Goal: Obtain resource: Download file/media

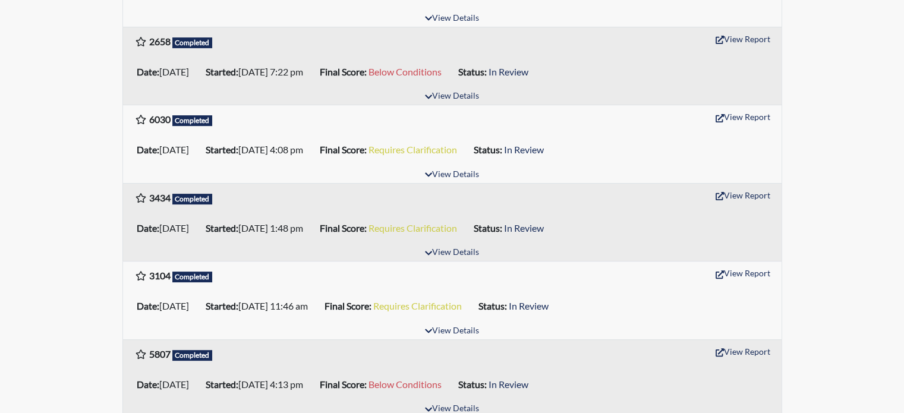
scroll to position [357, 0]
click at [741, 37] on button "View Report" at bounding box center [742, 39] width 65 height 18
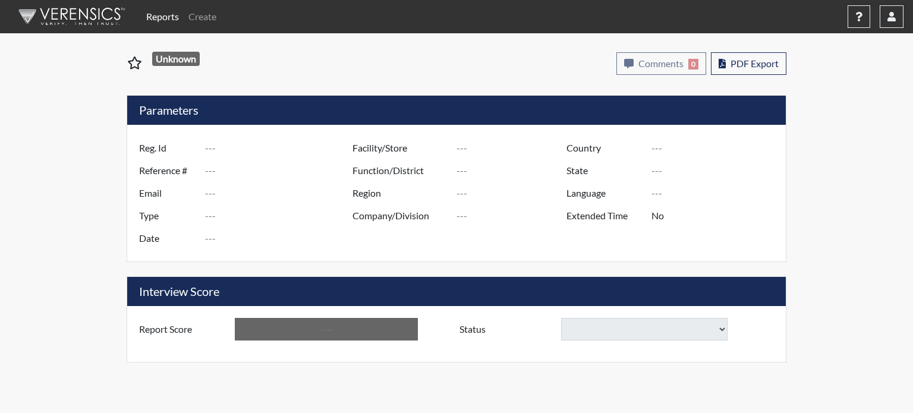
type input "2658"
type input "51304"
type input "Kenacamacho@yahoo.com"
type input "Pre-Employment"
type input "Sep 16, 2025"
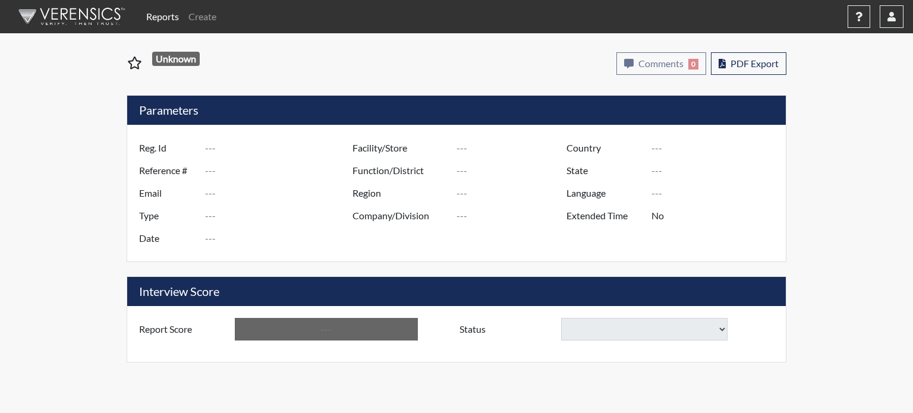
type input "[GEOGRAPHIC_DATA]"
type input "[US_STATE]"
type input "English"
type input "Below Conditions"
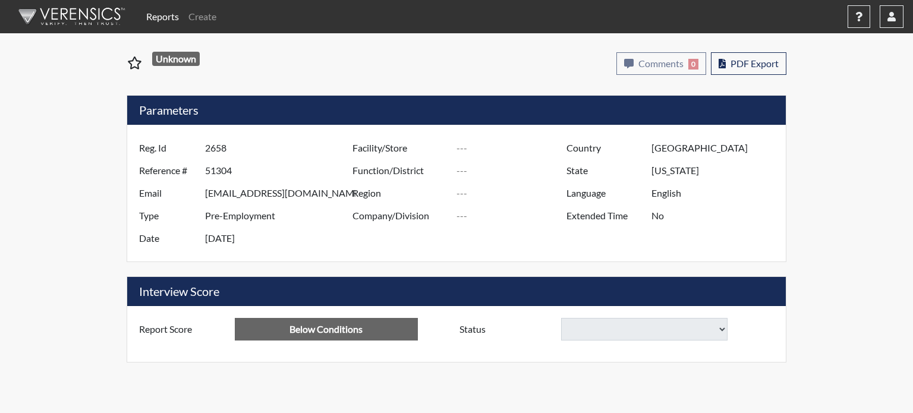
select select
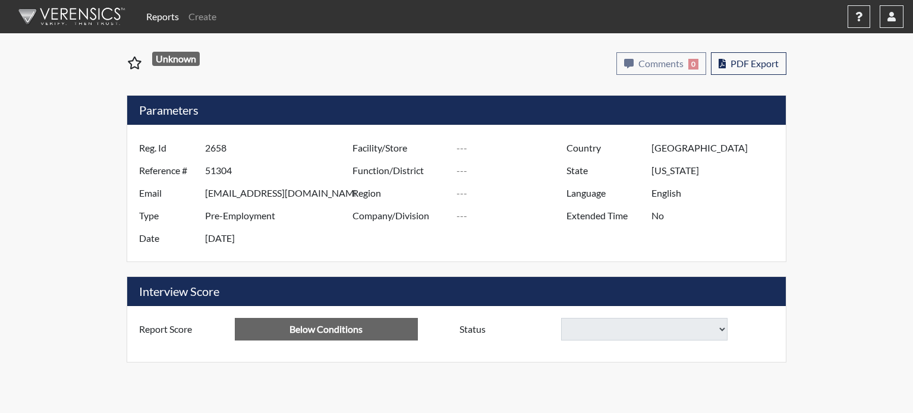
select select
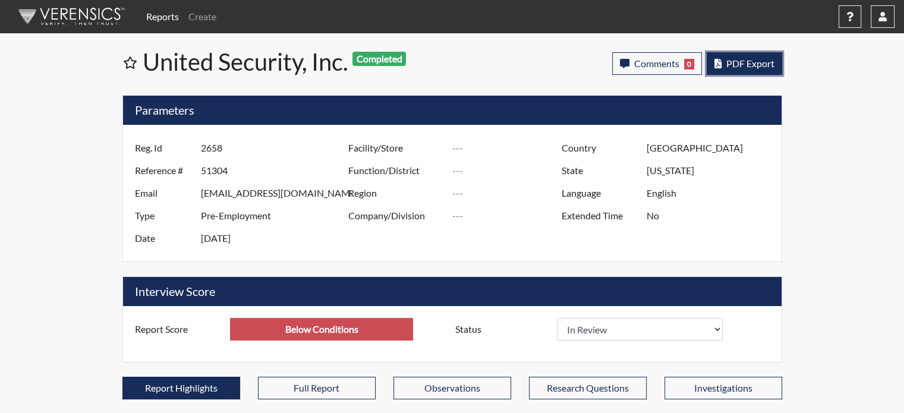
click at [731, 56] on button "PDF Export" at bounding box center [744, 63] width 75 height 23
